Goal: Navigation & Orientation: Find specific page/section

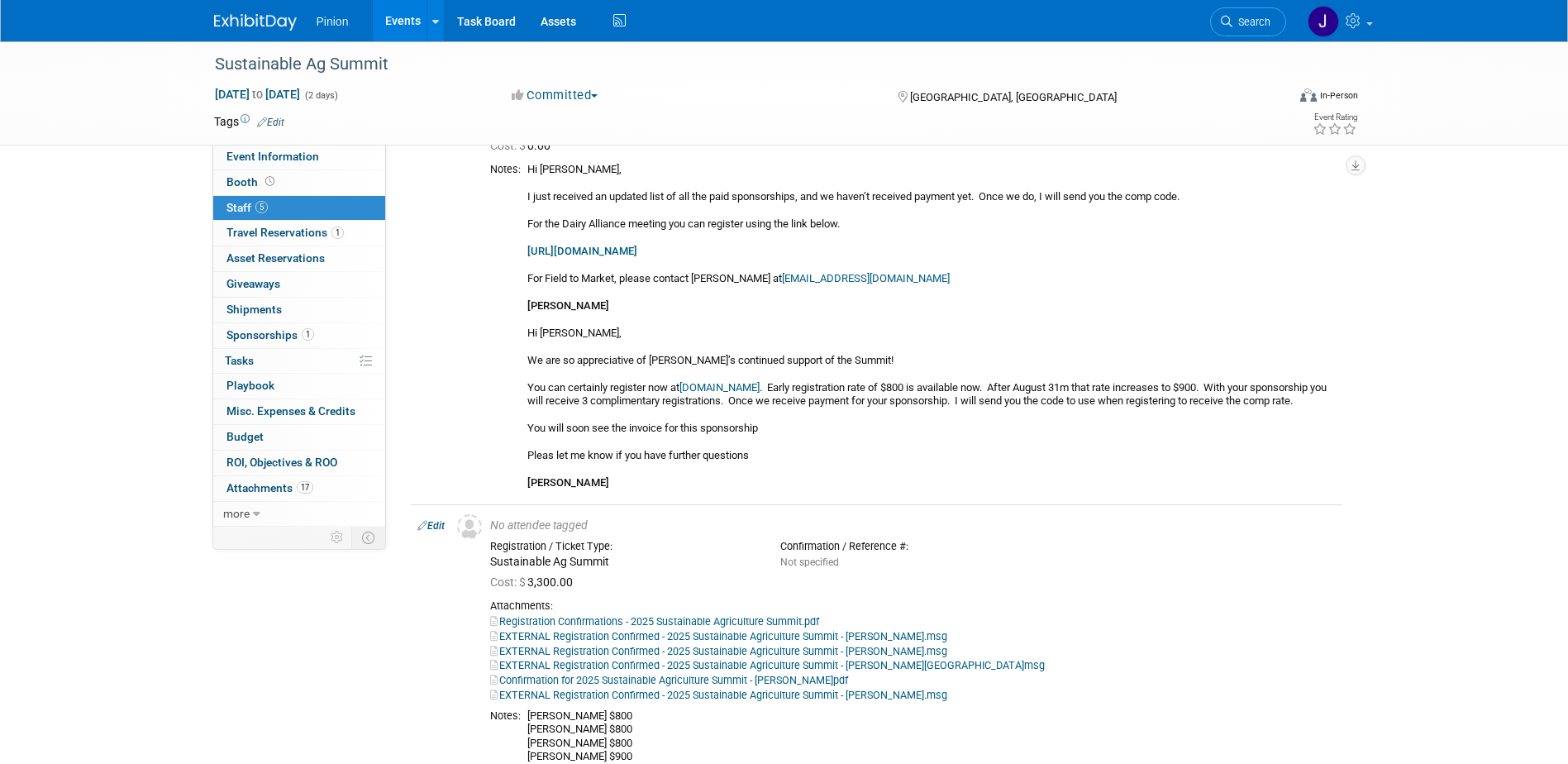
click at [272, 15] on img at bounding box center [255, 22] width 83 height 17
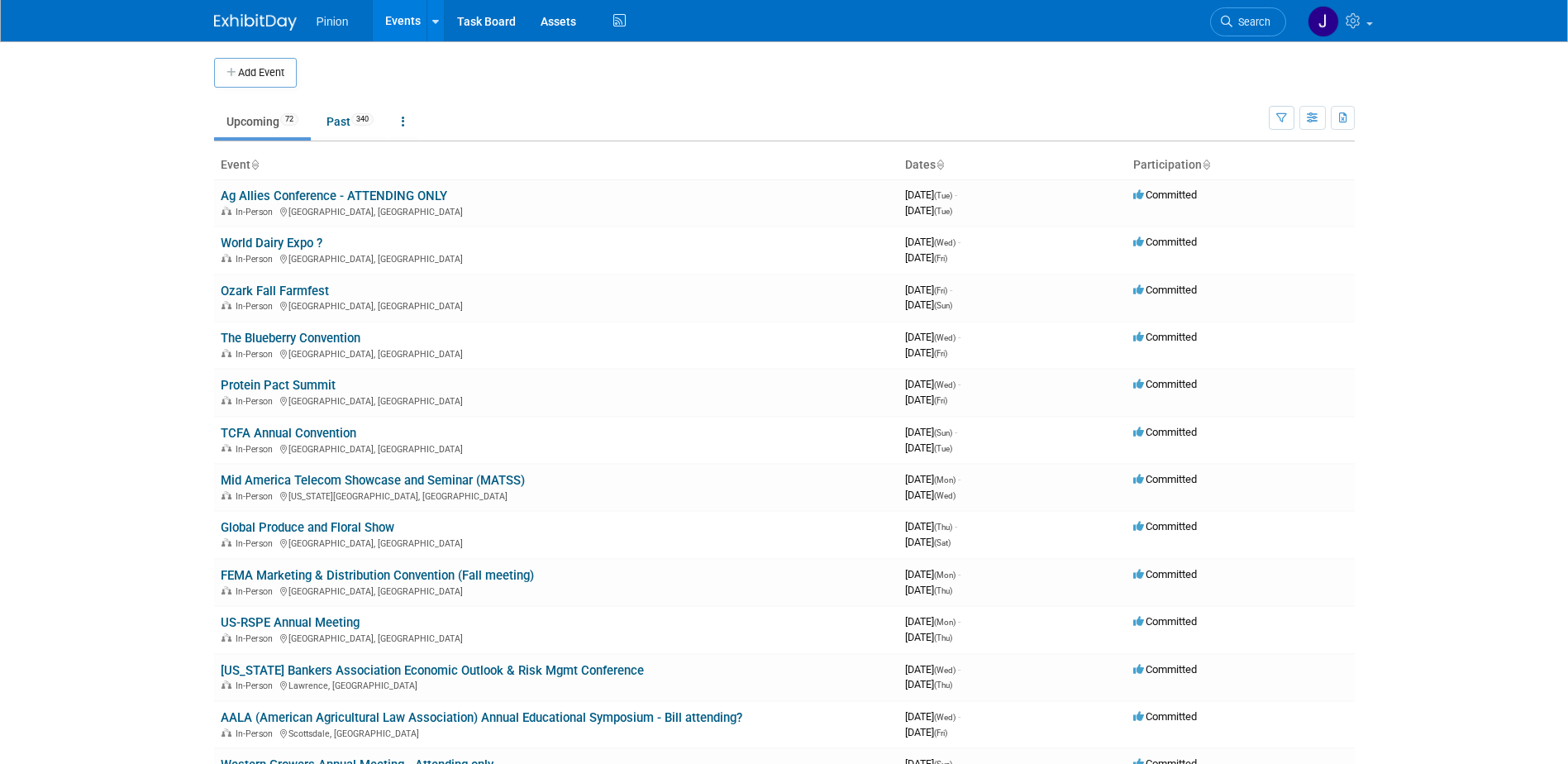
click at [259, 161] on icon at bounding box center [254, 166] width 8 height 11
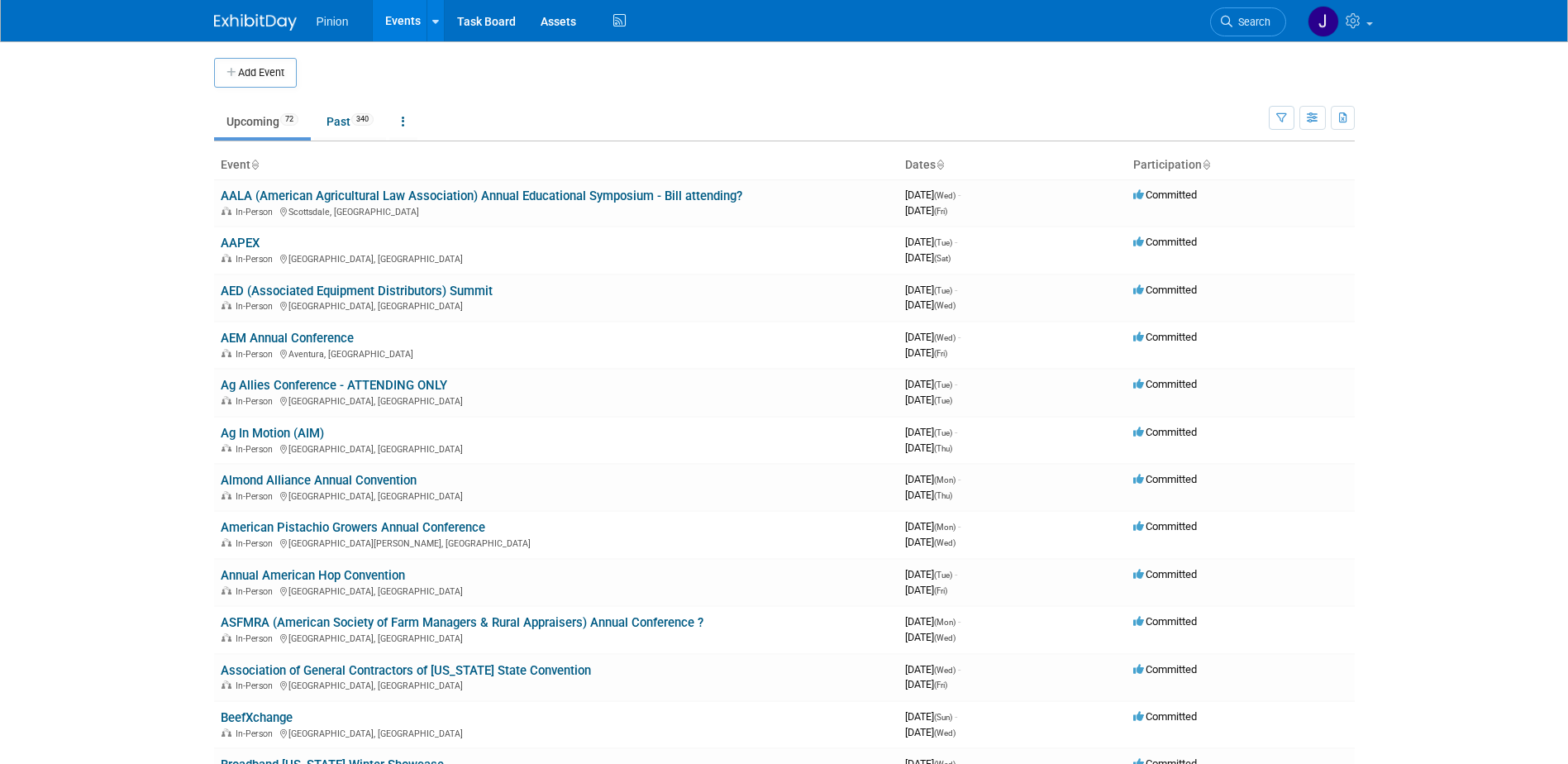
click at [1562, 81] on body "Pinion Events Add Event Bulk Upload Events Shareable Event Boards Recently View…" at bounding box center [784, 382] width 1568 height 764
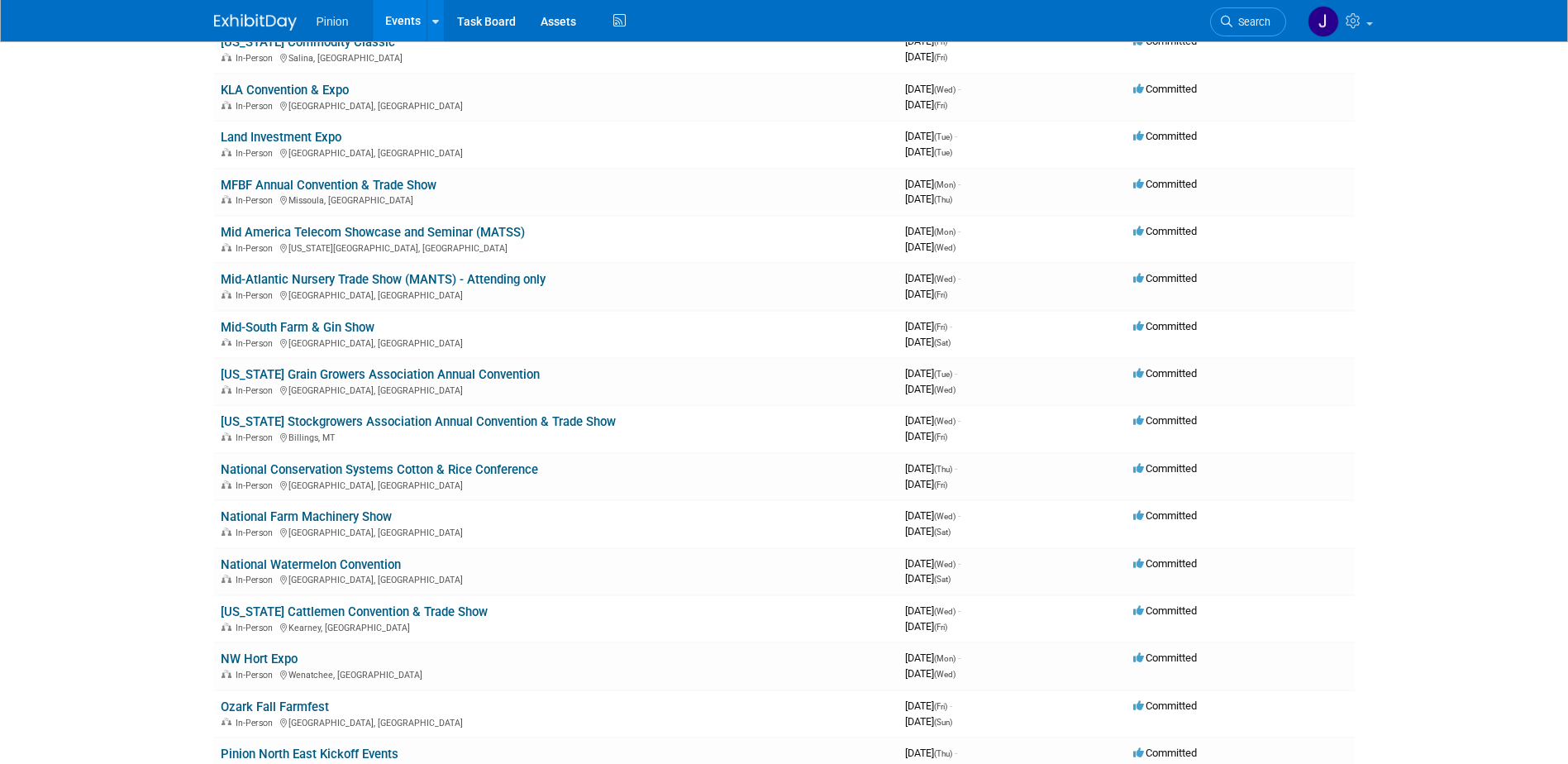
scroll to position [1662, 0]
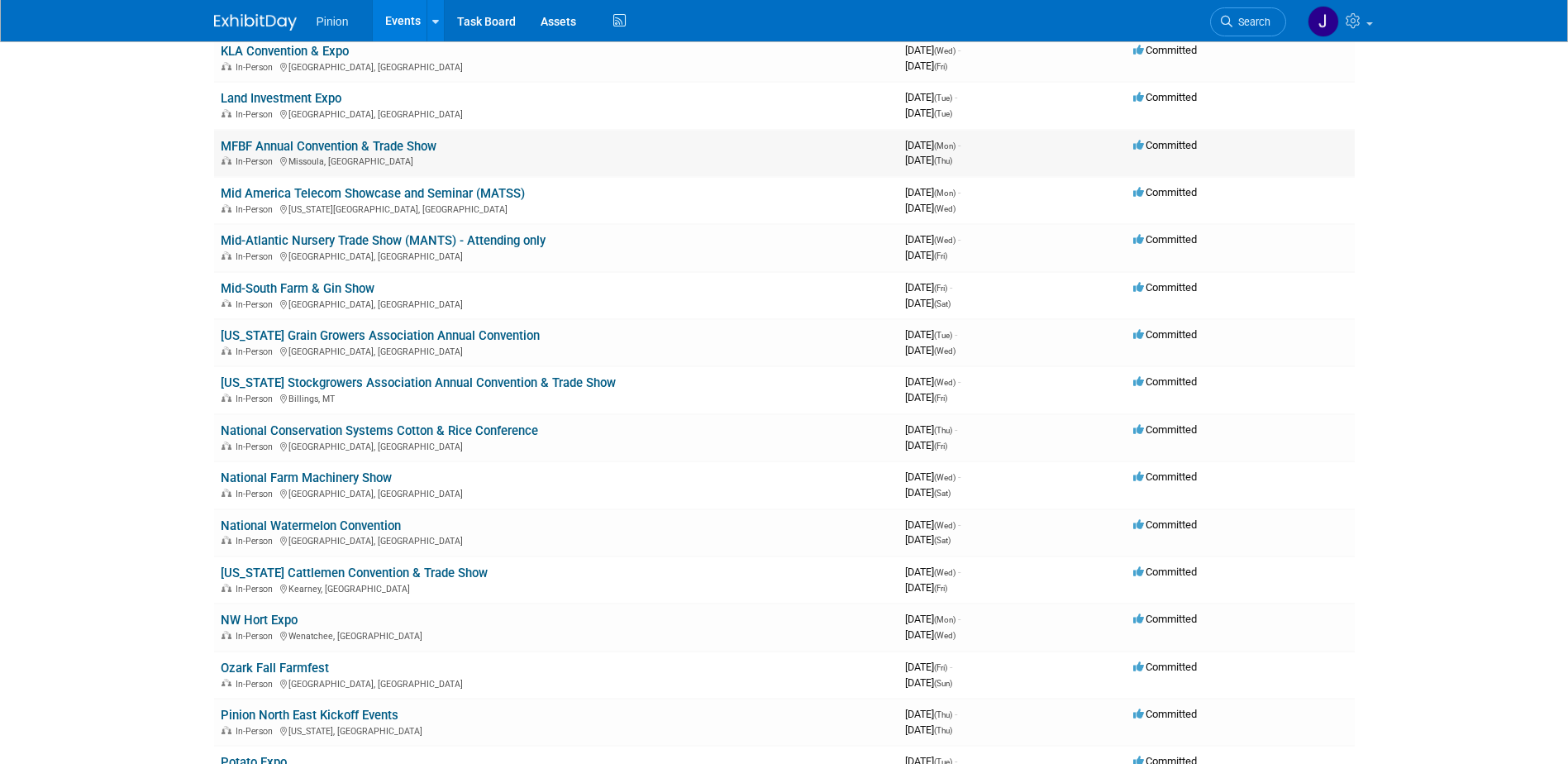
click at [312, 148] on link "MFBF Annual Convention & Trade Show" at bounding box center [328, 146] width 216 height 15
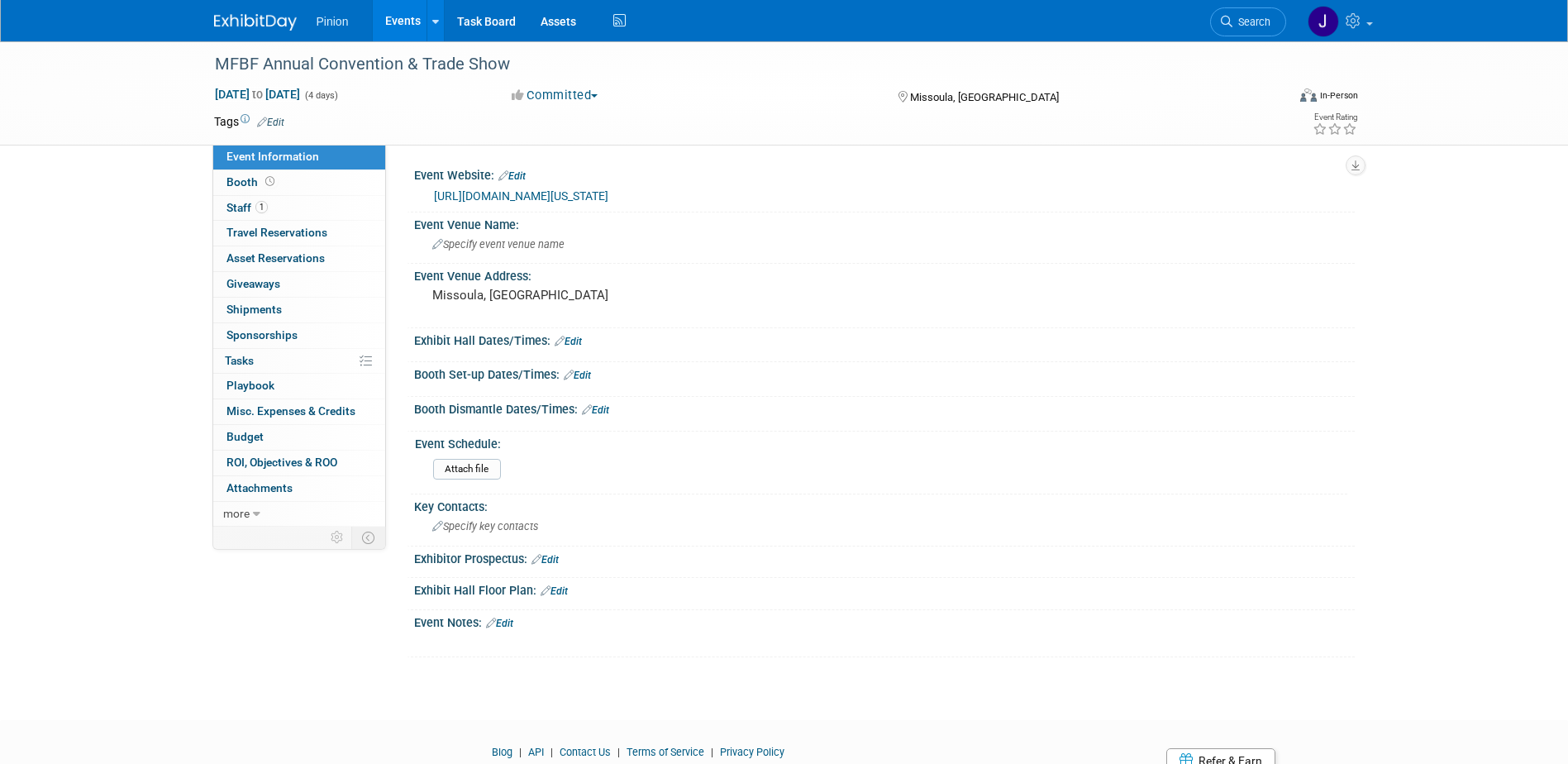
click at [283, 17] on img at bounding box center [255, 22] width 83 height 17
